Goal: Information Seeking & Learning: Learn about a topic

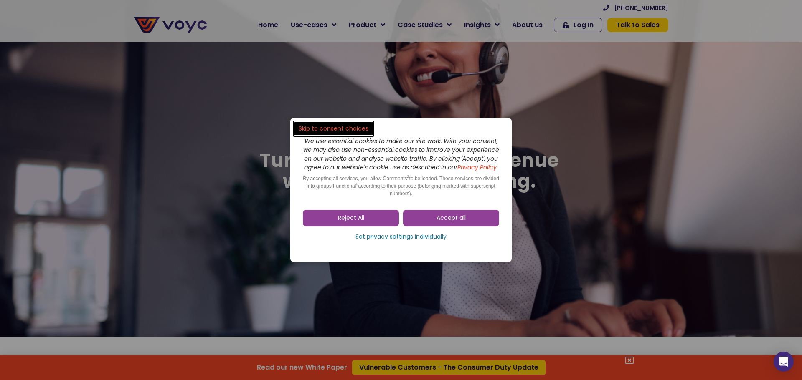
click at [462, 223] on span "Accept all" at bounding box center [450, 218] width 29 height 8
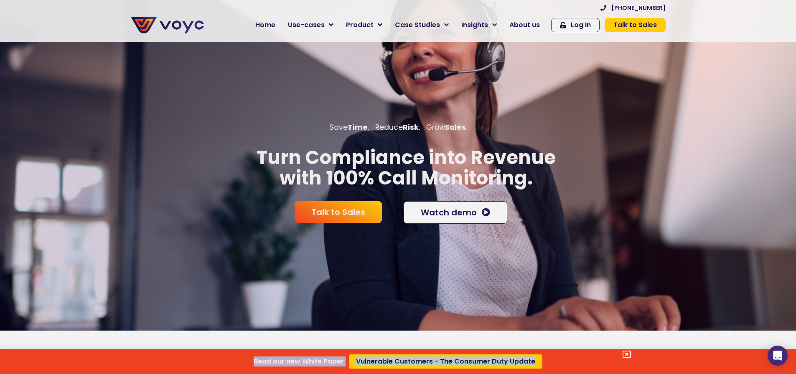
drag, startPoint x: 259, startPoint y: 156, endPoint x: 567, endPoint y: 180, distance: 308.3
click at [567, 180] on div "Read our new White Paper Vulnerable Customers - The Consumer Duty Update" at bounding box center [398, 187] width 796 height 374
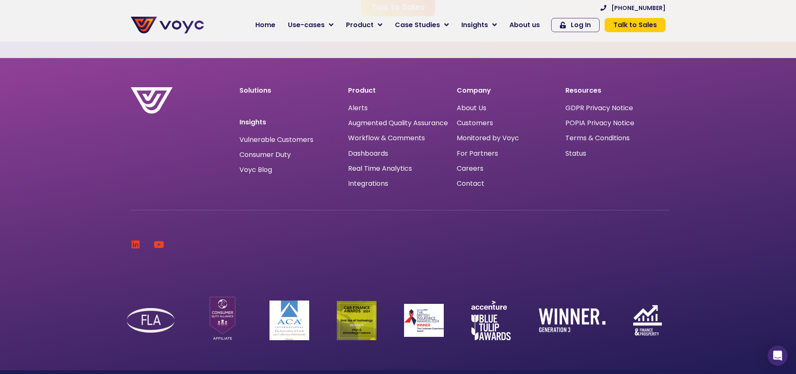
scroll to position [2679, 0]
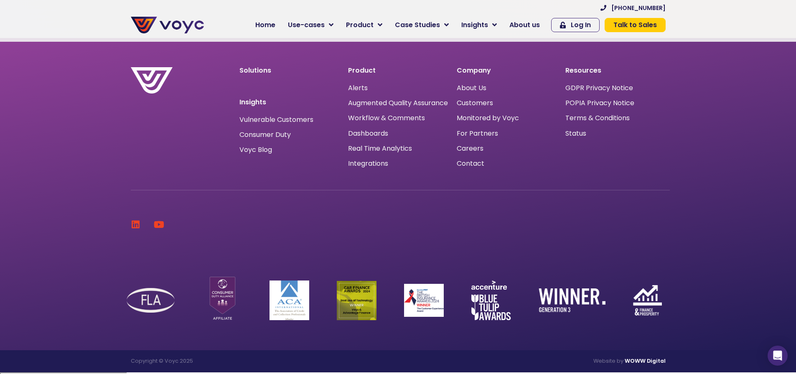
click at [174, 362] on p "Copyright © Voyc 2025" at bounding box center [262, 361] width 263 height 5
copy p "Voyc"
